Goal: Task Accomplishment & Management: Manage account settings

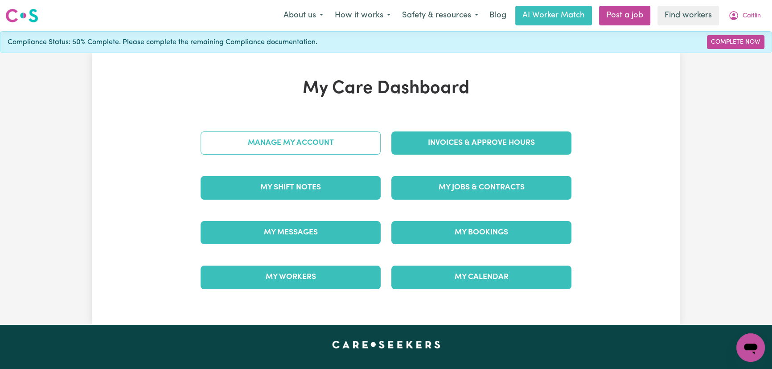
click at [327, 146] on link "Manage My Account" at bounding box center [291, 142] width 180 height 23
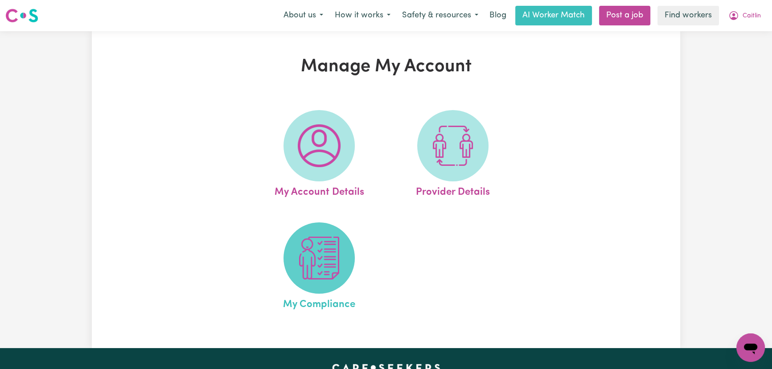
click at [333, 254] on img at bounding box center [319, 258] width 43 height 43
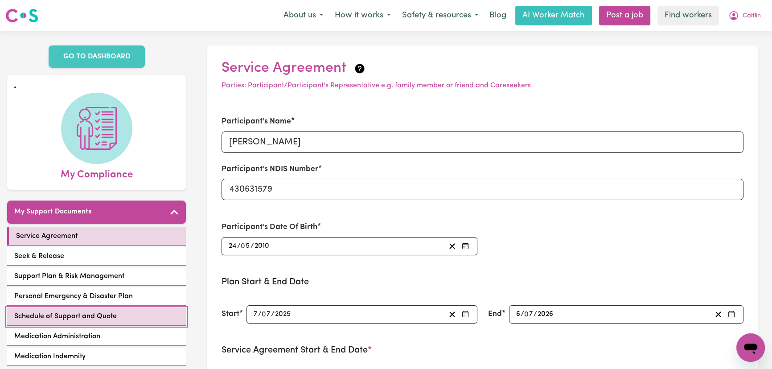
click at [130, 315] on link "Schedule of Support and Quote" at bounding box center [96, 317] width 179 height 18
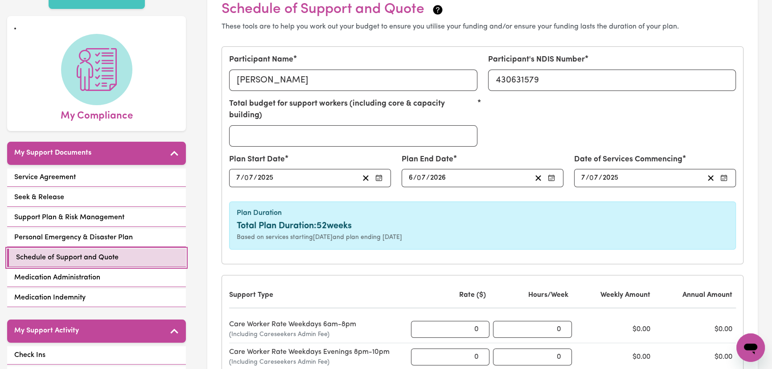
scroll to position [121, 0]
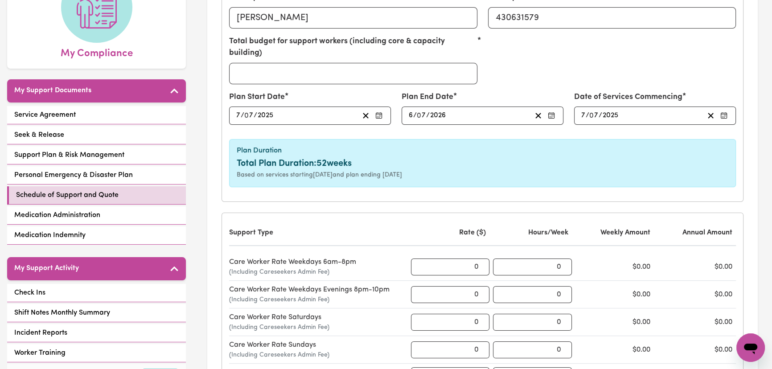
click at [127, 164] on div "Service Agreement Seek & Release Support Plan & Risk Management Personal Emerge…" at bounding box center [96, 176] width 179 height 140
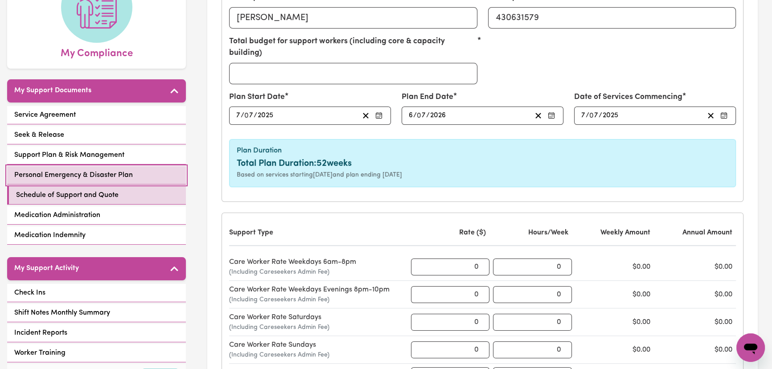
click at [128, 175] on span "Personal Emergency & Disaster Plan" at bounding box center [73, 175] width 119 height 11
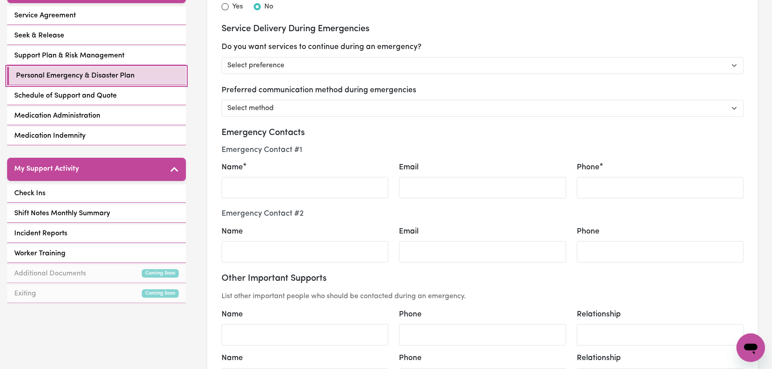
scroll to position [162, 0]
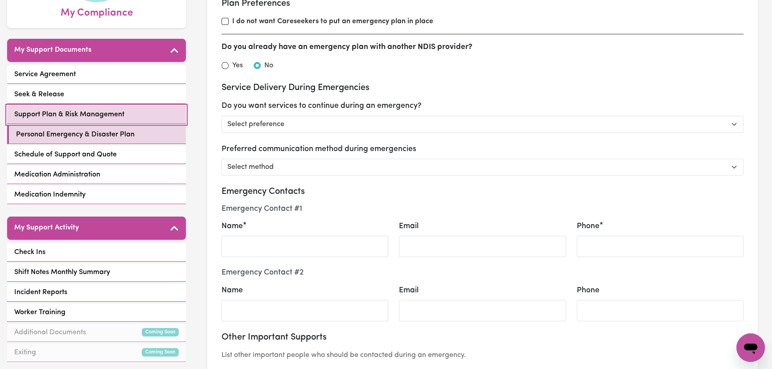
click at [111, 111] on span "Support Plan & Risk Management" at bounding box center [69, 114] width 110 height 11
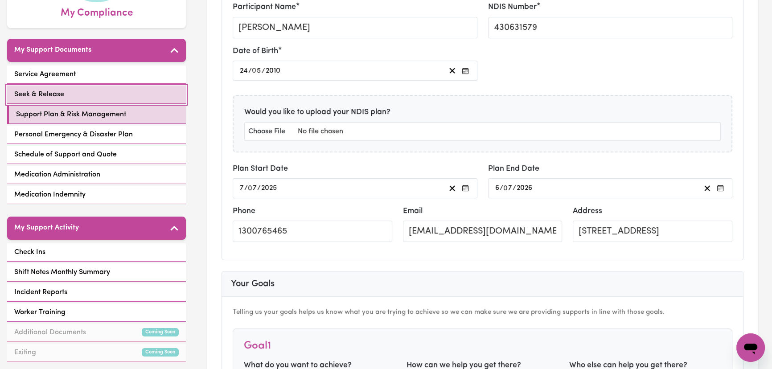
click at [107, 89] on link "Seek & Release" at bounding box center [96, 95] width 179 height 18
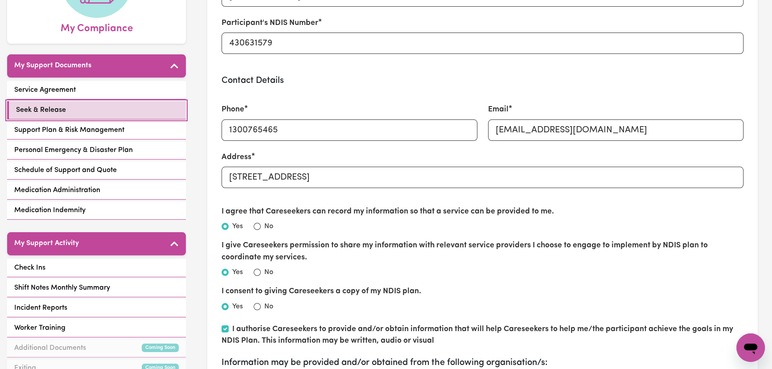
scroll to position [202, 0]
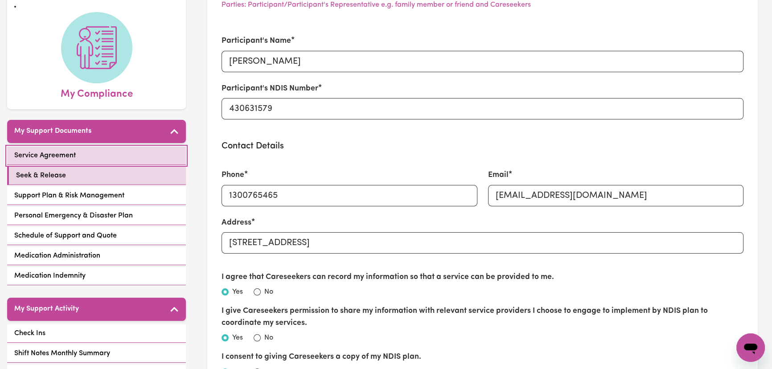
click at [107, 154] on link "Service Agreement" at bounding box center [96, 156] width 179 height 18
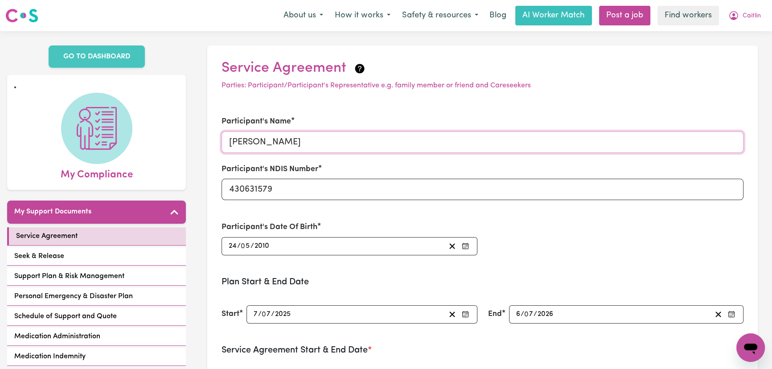
click at [321, 144] on input "[PERSON_NAME]" at bounding box center [483, 141] width 522 height 21
click at [754, 20] on span "Caitlin" at bounding box center [752, 16] width 18 height 10
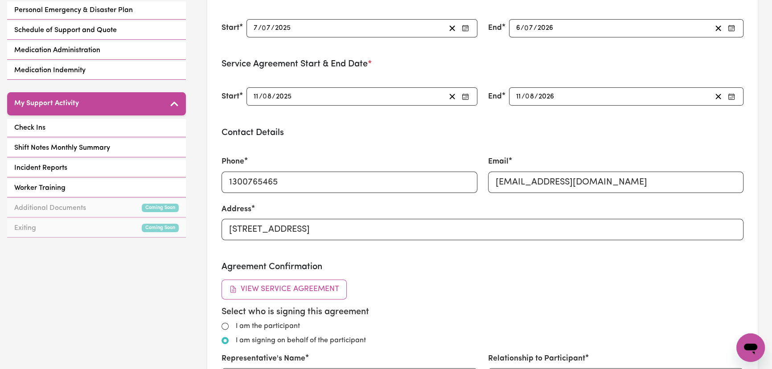
scroll to position [284, 0]
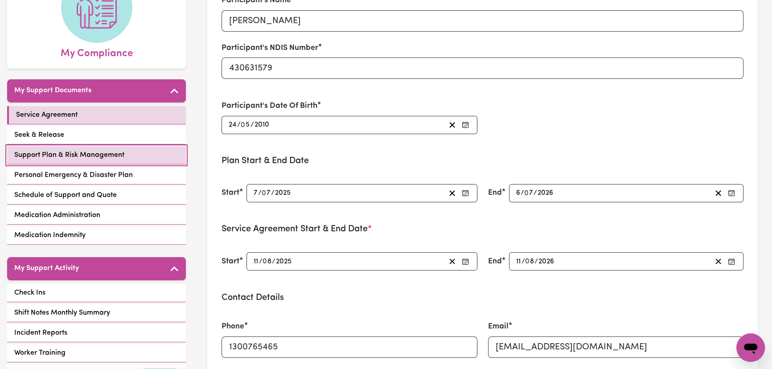
click at [137, 152] on link "Support Plan & Risk Management" at bounding box center [96, 155] width 179 height 18
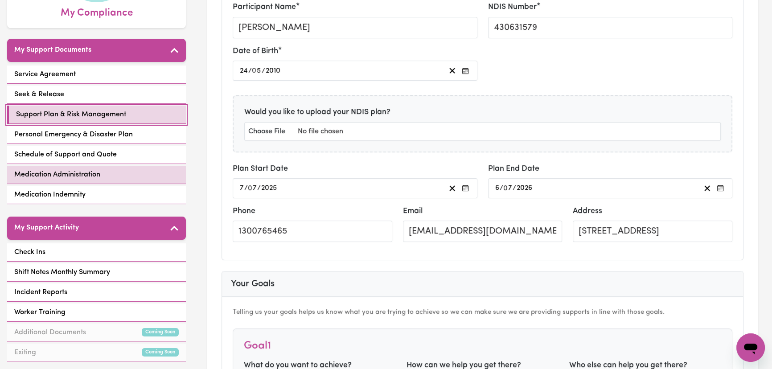
scroll to position [243, 0]
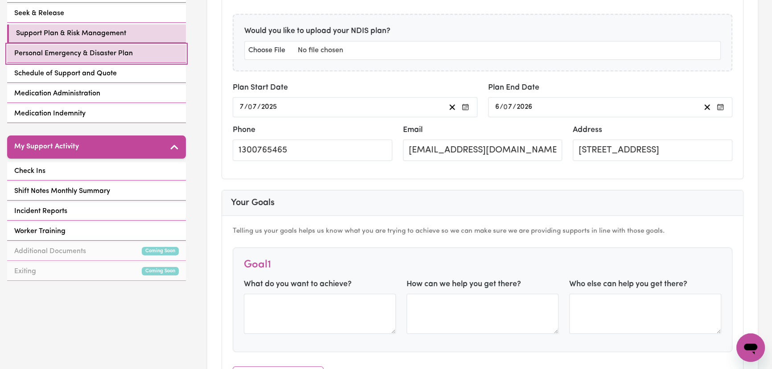
click at [126, 50] on span "Personal Emergency & Disaster Plan" at bounding box center [73, 53] width 119 height 11
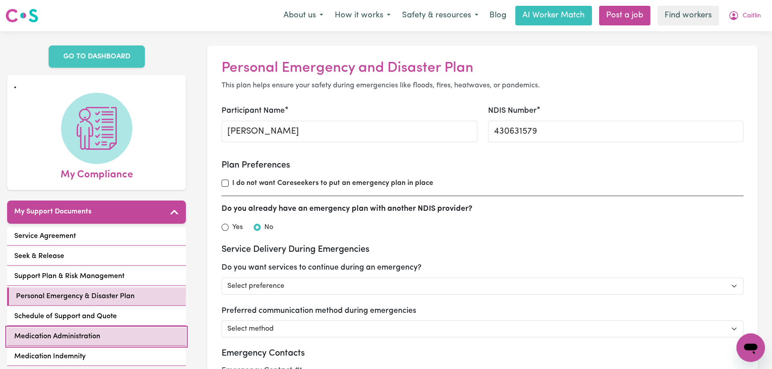
click at [80, 328] on link "Medication Administration" at bounding box center [96, 337] width 179 height 18
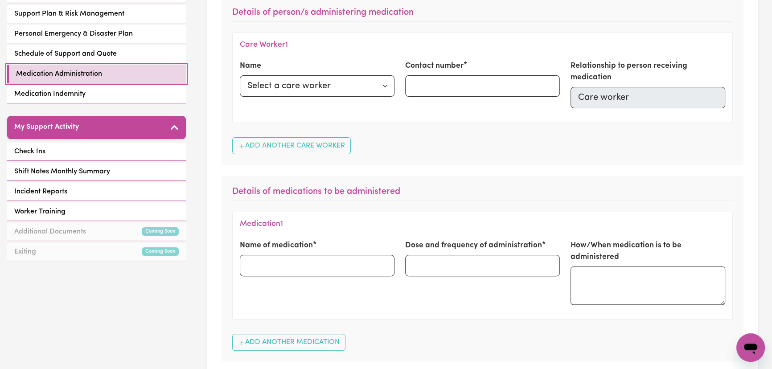
scroll to position [324, 0]
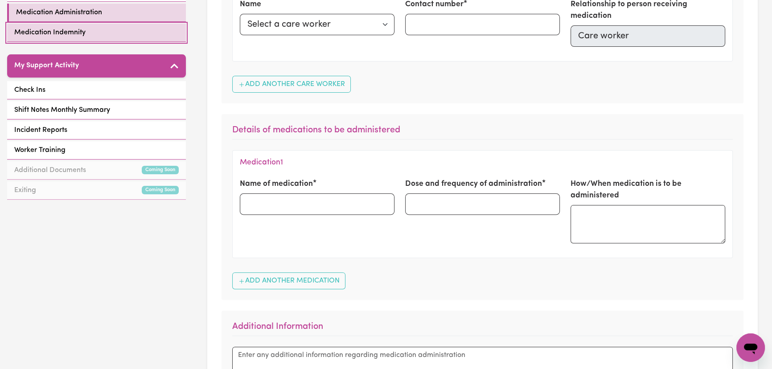
click at [135, 28] on link "Medication Indemnity" at bounding box center [96, 33] width 179 height 18
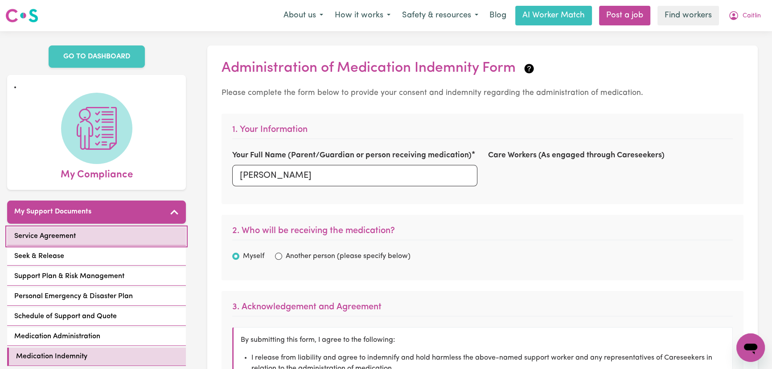
click at [121, 238] on link "Service Agreement" at bounding box center [96, 236] width 179 height 18
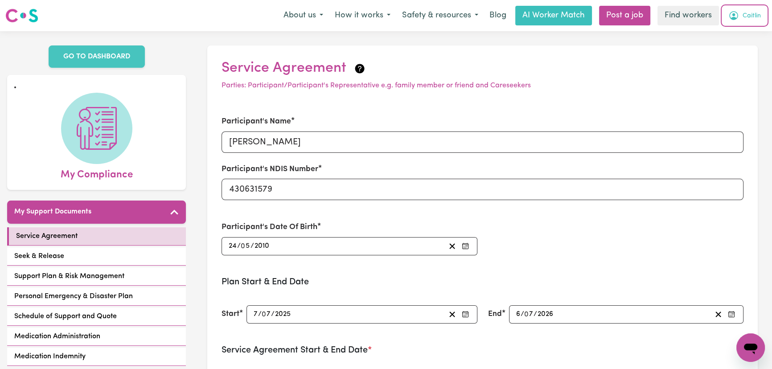
click at [751, 18] on span "Caitlin" at bounding box center [752, 16] width 18 height 10
click at [738, 55] on link "Logout" at bounding box center [731, 51] width 70 height 17
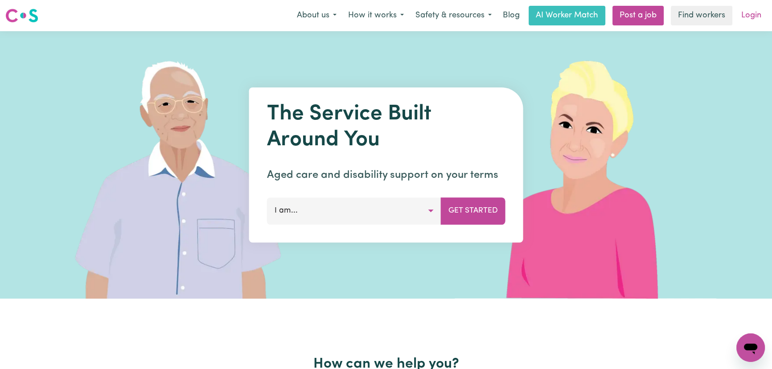
click at [749, 16] on link "Login" at bounding box center [751, 16] width 31 height 20
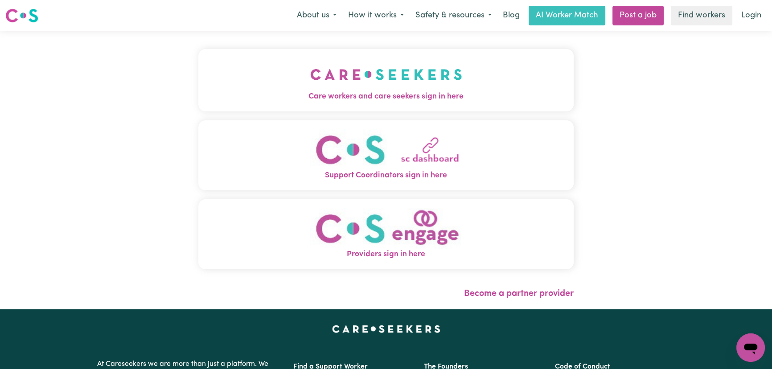
drag, startPoint x: 251, startPoint y: 88, endPoint x: 255, endPoint y: 107, distance: 19.2
click at [310, 87] on img "Care workers and care seekers sign in here" at bounding box center [386, 74] width 152 height 33
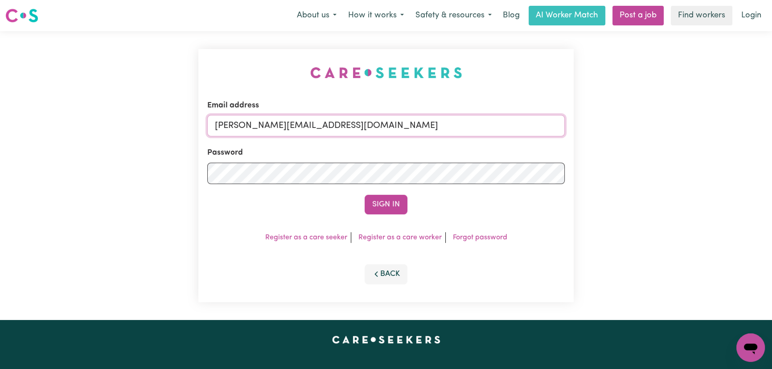
drag, startPoint x: 378, startPoint y: 125, endPoint x: 377, endPoint y: 136, distance: 11.2
click at [378, 125] on input "[PERSON_NAME][EMAIL_ADDRESS][DOMAIN_NAME]" at bounding box center [385, 125] width 357 height 21
drag, startPoint x: 448, startPoint y: 120, endPoint x: 263, endPoint y: 119, distance: 184.5
click at [263, 119] on input "superuser~ [EMAIL_ADDRESS][DOMAIN_NAME]" at bounding box center [385, 125] width 357 height 21
click at [376, 201] on button "Sign In" at bounding box center [386, 205] width 43 height 20
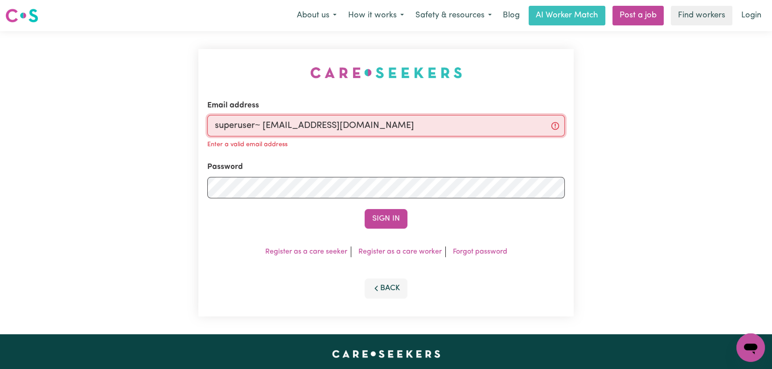
click at [345, 124] on input "superuser~ [EMAIL_ADDRESS][DOMAIN_NAME]" at bounding box center [385, 125] width 357 height 21
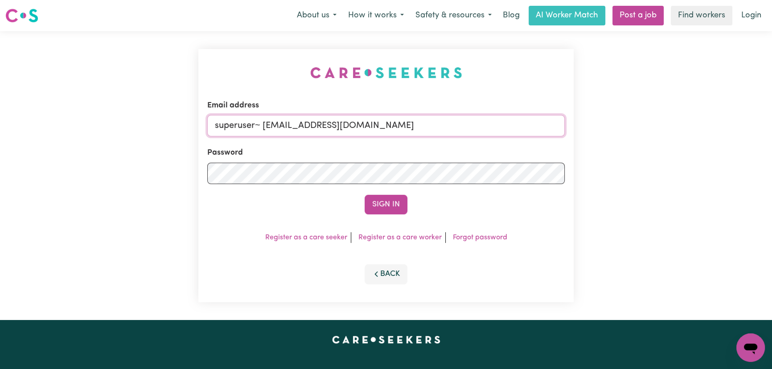
paste input "jasonandrewparker"
drag, startPoint x: 440, startPoint y: 128, endPoint x: 259, endPoint y: 127, distance: 181.0
click at [259, 127] on input "superuser~ [EMAIL_ADDRESS][DOMAIN_NAME]" at bounding box center [385, 125] width 357 height 21
type input "[EMAIL_ADDRESS][DOMAIN_NAME]"
click at [365, 195] on button "Sign In" at bounding box center [386, 205] width 43 height 20
